Goal: Check status: Check status

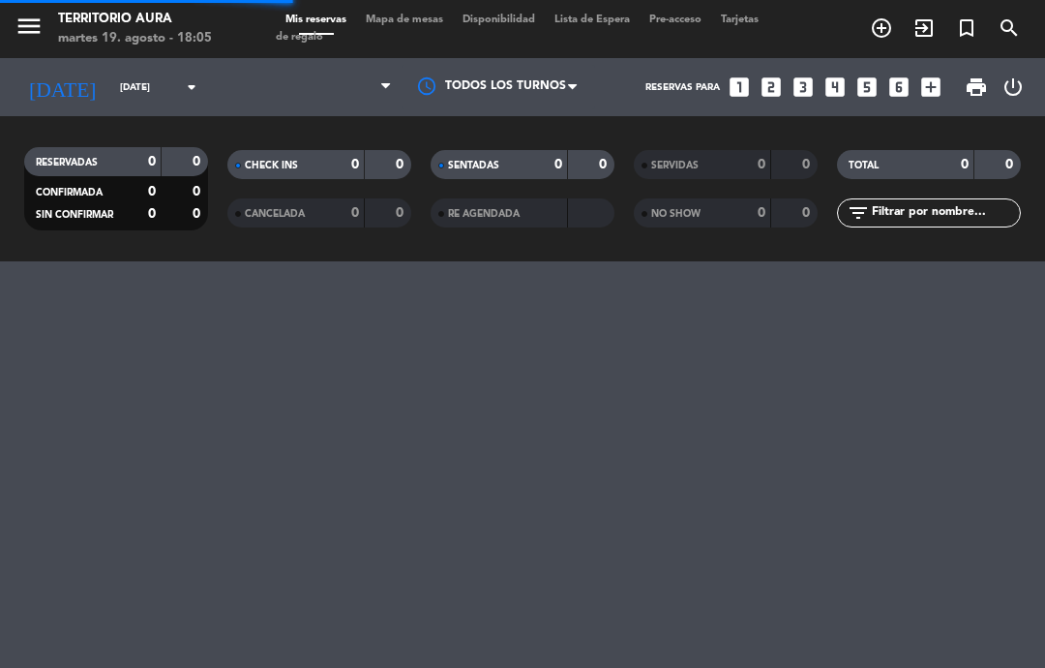
select select "es"
select select "dinner"
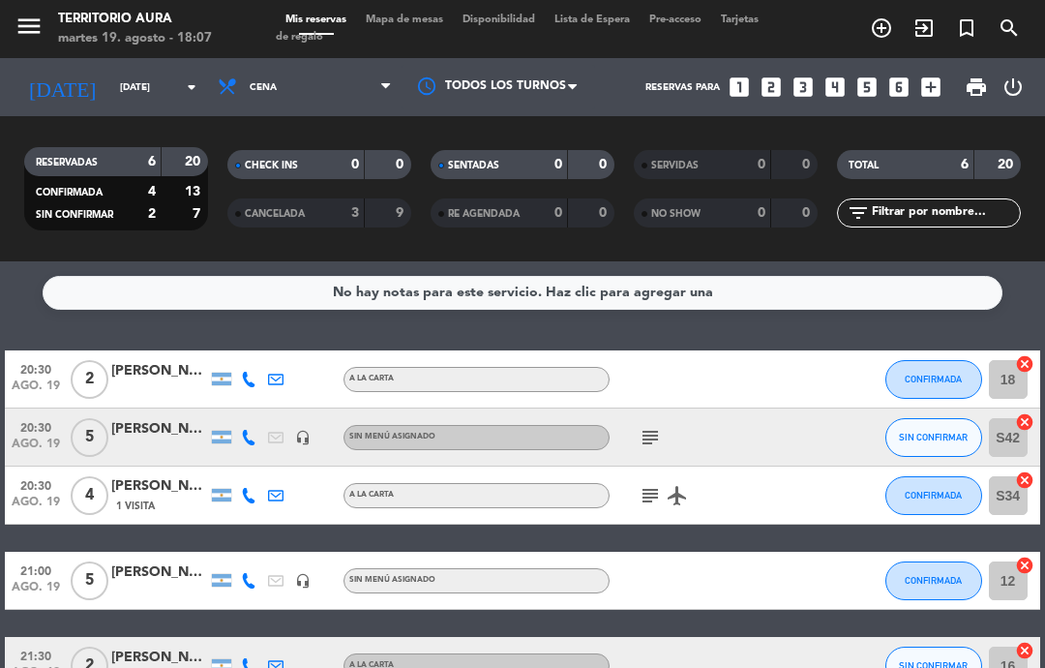
click at [648, 488] on icon "subject" at bounding box center [650, 495] width 23 height 23
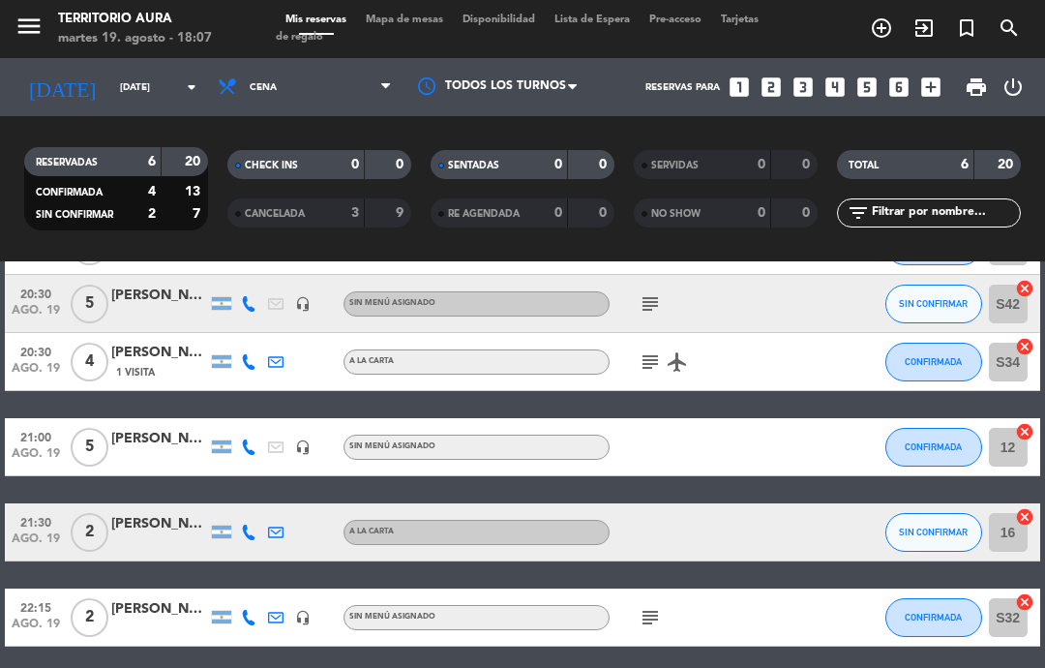
scroll to position [132, 0]
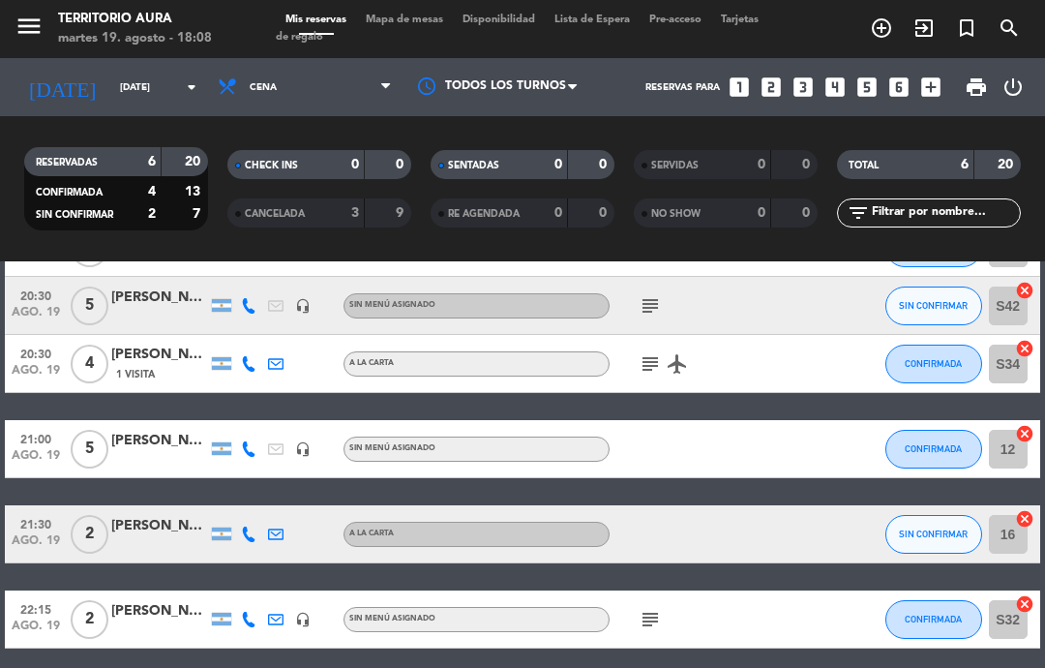
click at [650, 614] on icon "subject" at bounding box center [650, 619] width 23 height 23
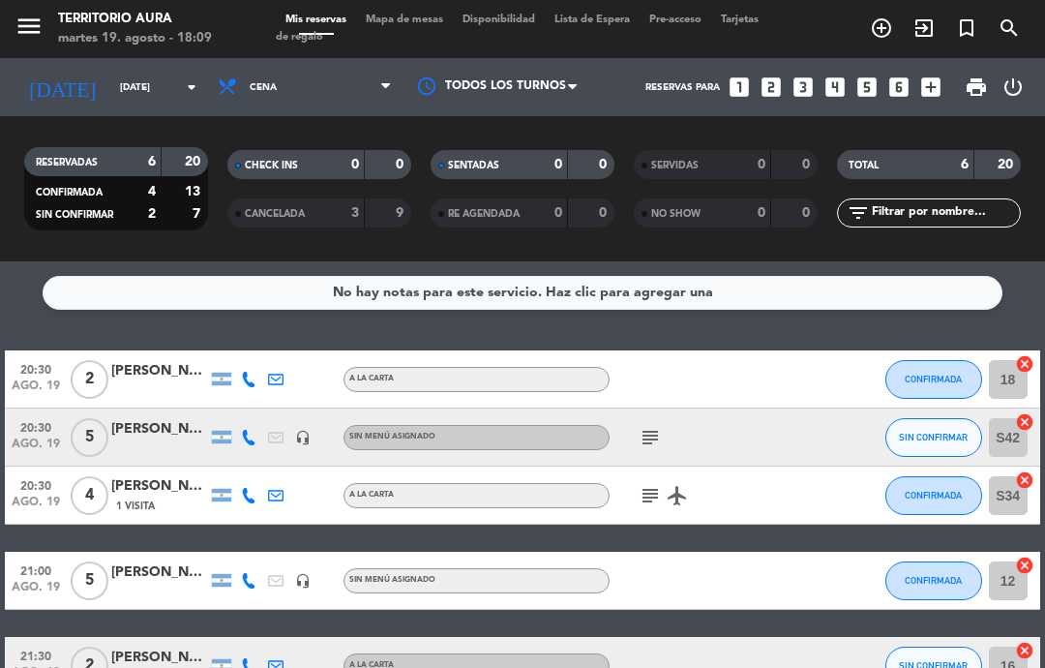
scroll to position [0, 0]
click at [640, 503] on icon "subject" at bounding box center [650, 495] width 23 height 23
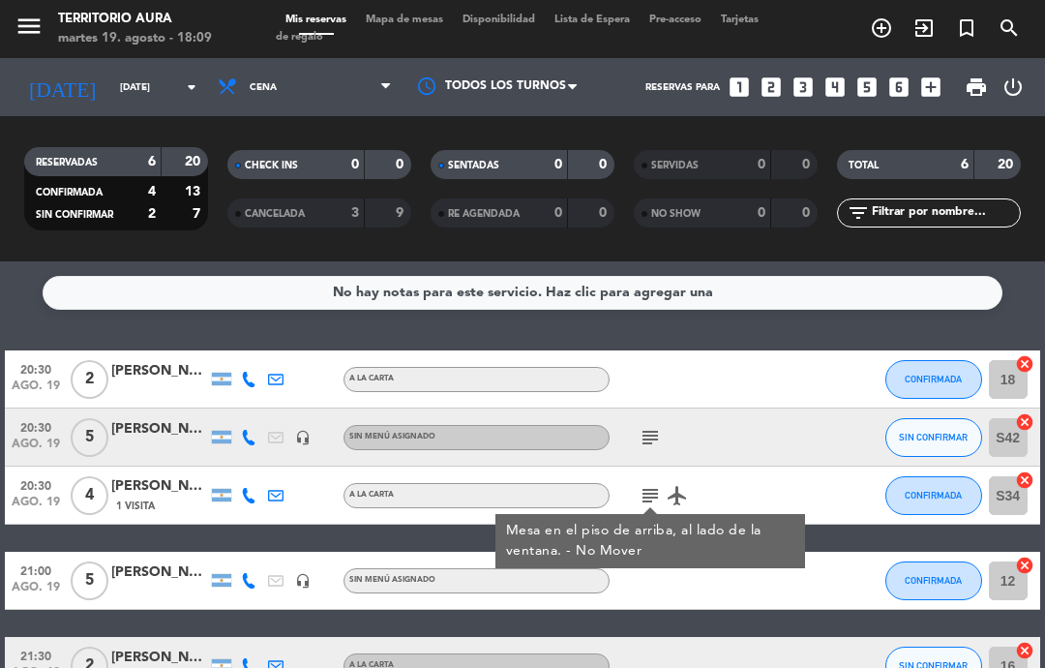
click at [653, 436] on icon "subject" at bounding box center [650, 437] width 23 height 23
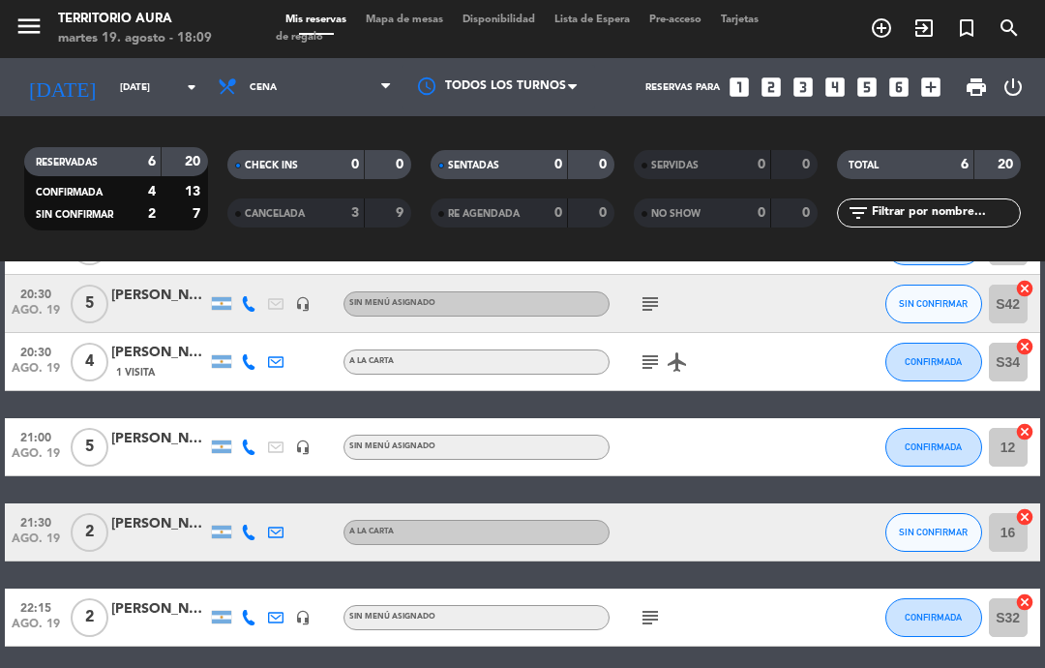
scroll to position [132, 0]
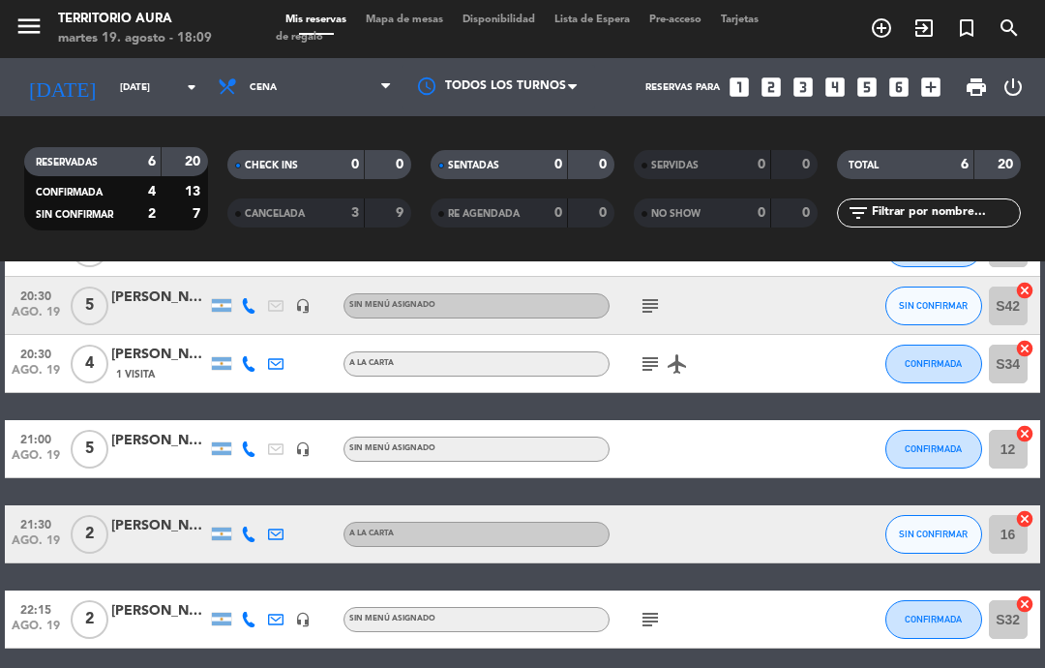
click at [644, 634] on div "subject" at bounding box center [691, 618] width 163 height 57
click at [648, 628] on icon "subject" at bounding box center [650, 619] width 23 height 23
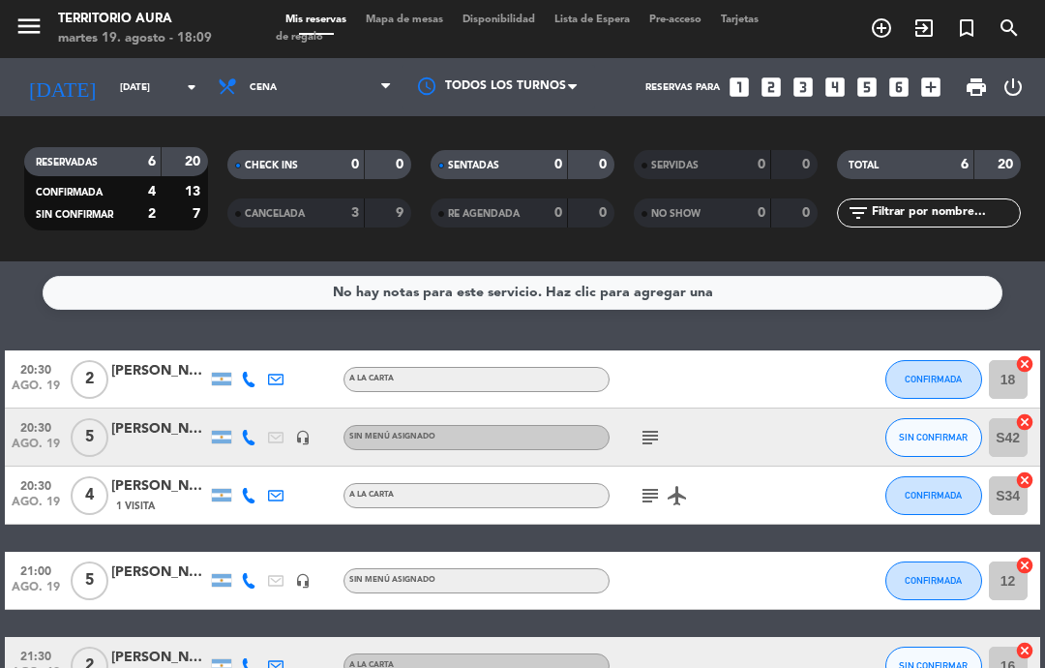
scroll to position [0, 0]
click at [639, 428] on icon "subject" at bounding box center [650, 437] width 23 height 23
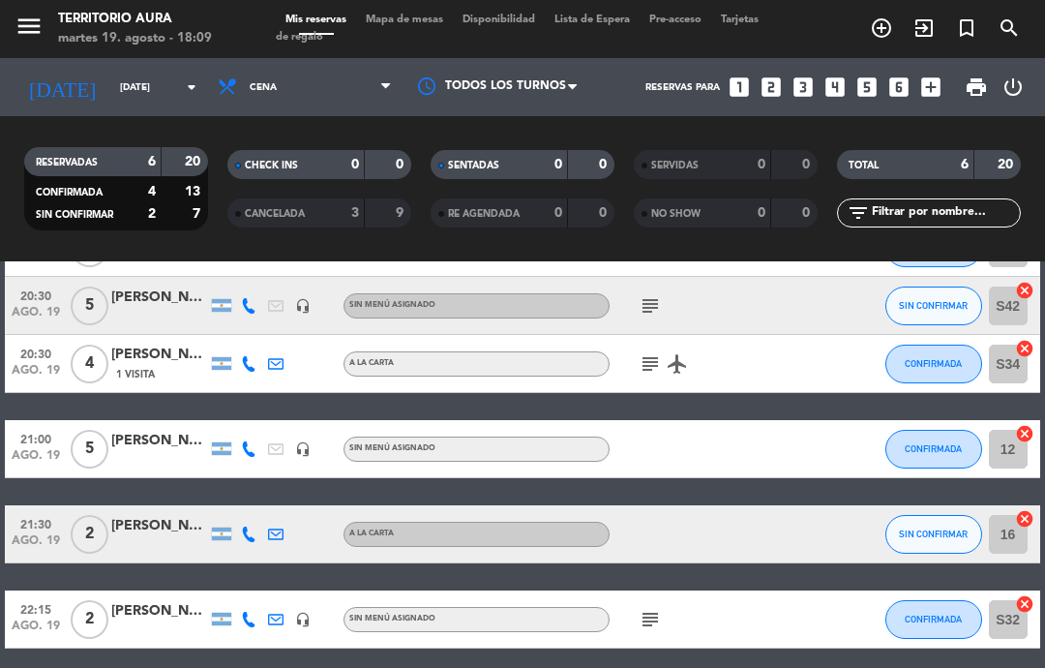
scroll to position [132, 0]
click at [676, 352] on icon "airplanemode_active" at bounding box center [677, 363] width 23 height 23
click at [636, 374] on div "subject airplanemode_active" at bounding box center [691, 363] width 163 height 57
click at [641, 373] on icon "subject" at bounding box center [650, 363] width 23 height 23
click at [639, 360] on icon "subject" at bounding box center [650, 363] width 23 height 23
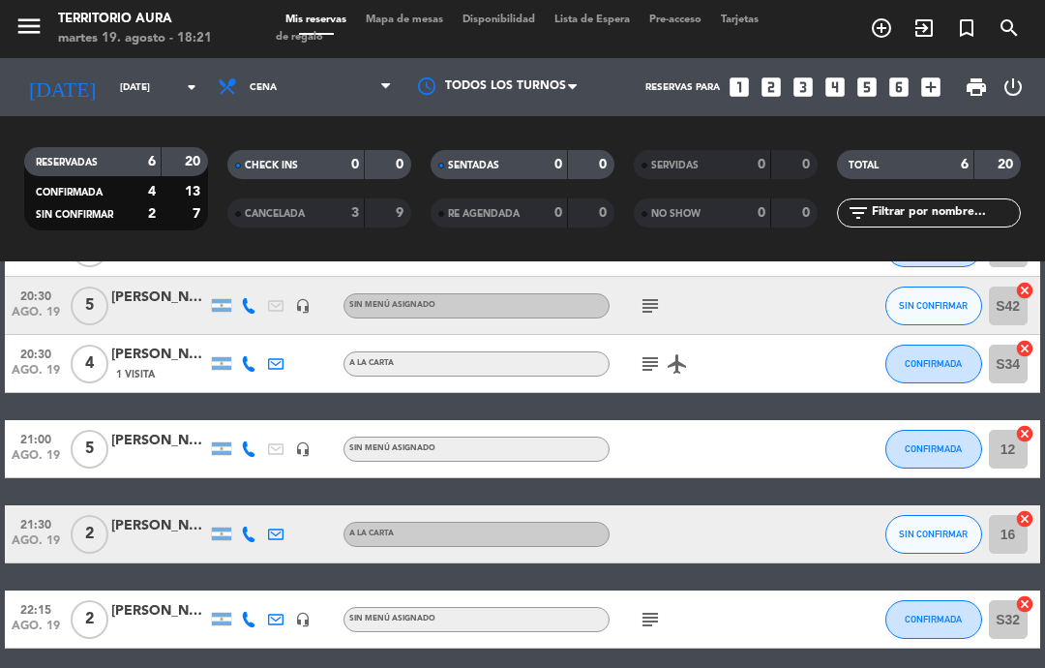
scroll to position [0, 0]
